Goal: Task Accomplishment & Management: Manage account settings

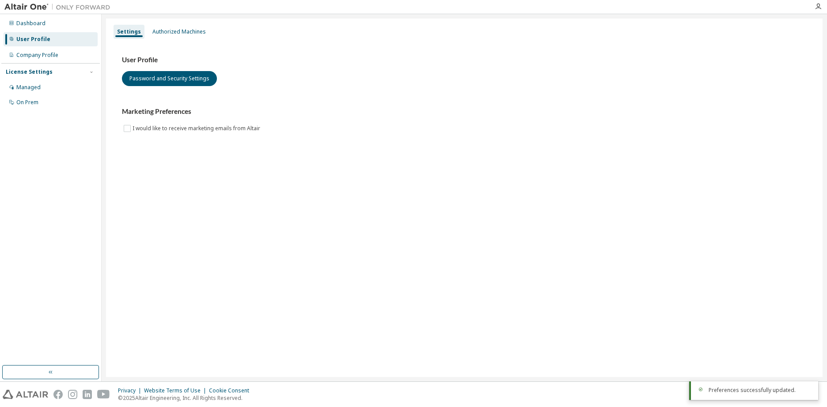
click at [411, 74] on div "User Profile Password and Security Settings" at bounding box center [464, 71] width 685 height 30
click at [65, 57] on div "Company Profile" at bounding box center [51, 55] width 94 height 14
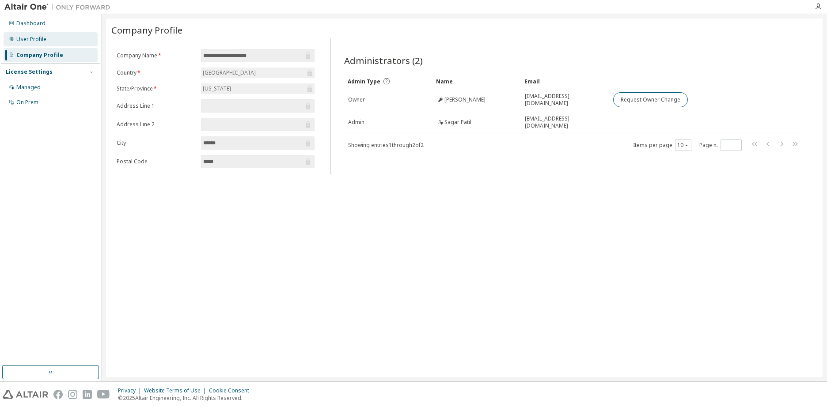
click at [34, 36] on div "User Profile" at bounding box center [31, 39] width 30 height 7
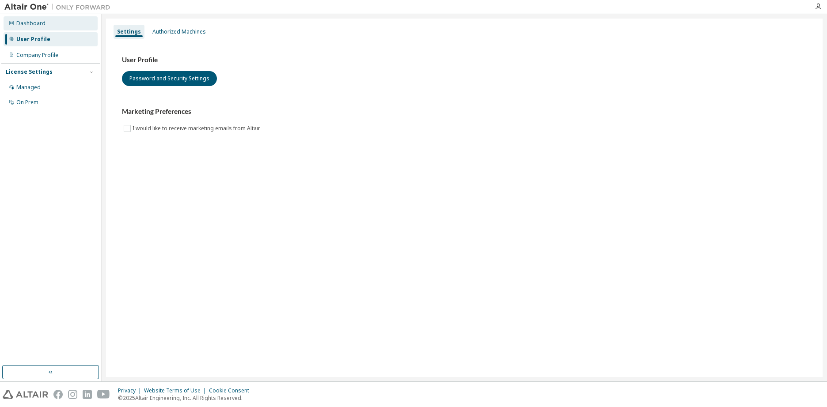
click at [35, 24] on div "Dashboard" at bounding box center [30, 23] width 29 height 7
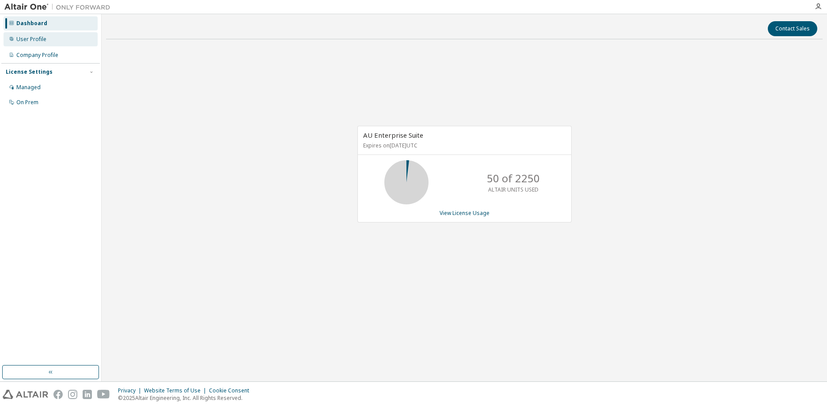
click at [32, 39] on div "User Profile" at bounding box center [31, 39] width 30 height 7
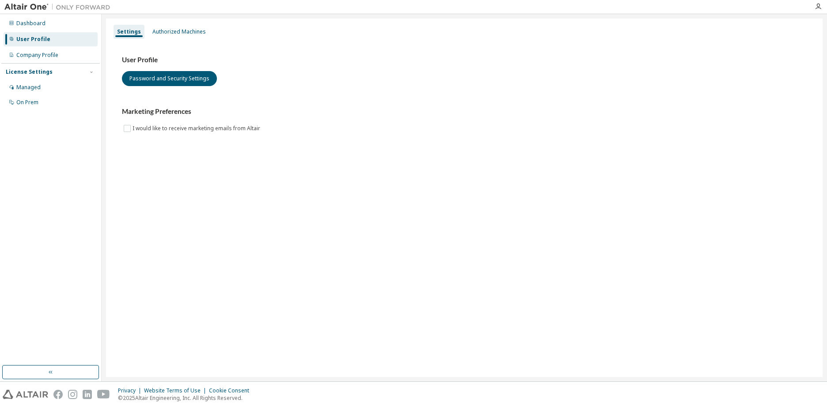
click at [146, 213] on div "Settings Authorized Machines User Profile Password and Security Settings Market…" at bounding box center [464, 198] width 717 height 359
